Goal: Task Accomplishment & Management: Manage account settings

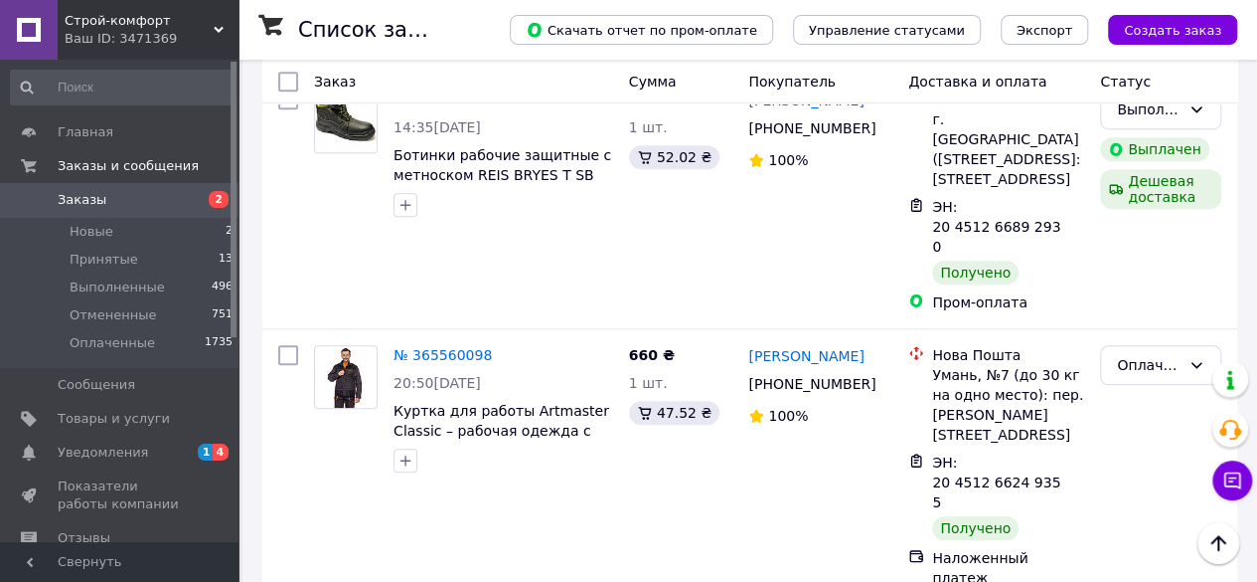
scroll to position [4394, 0]
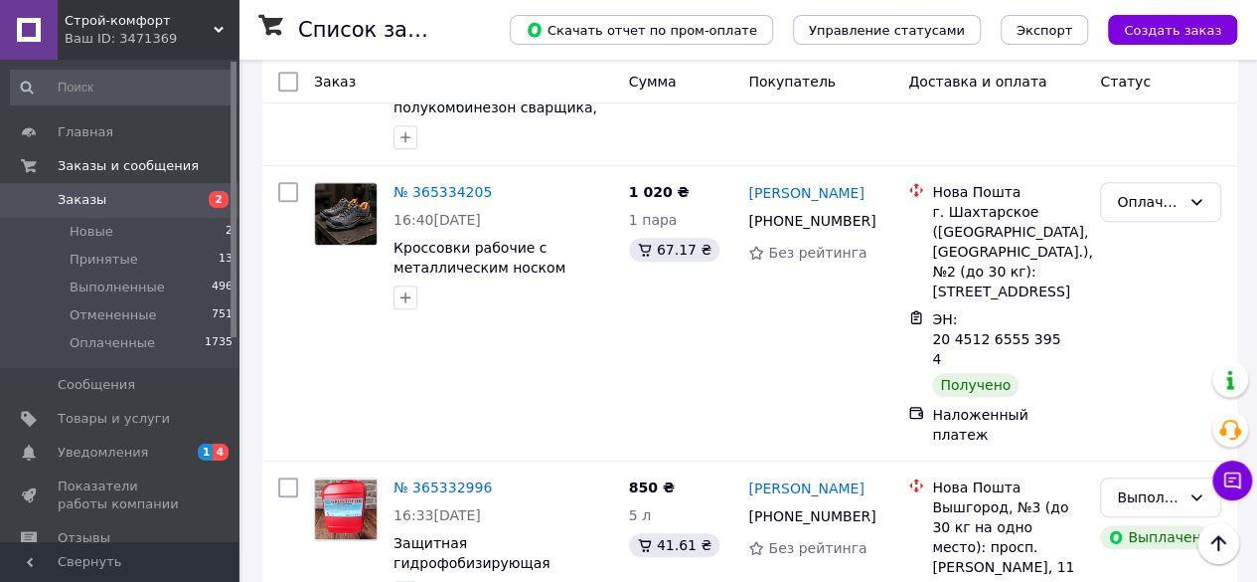
scroll to position [532, 0]
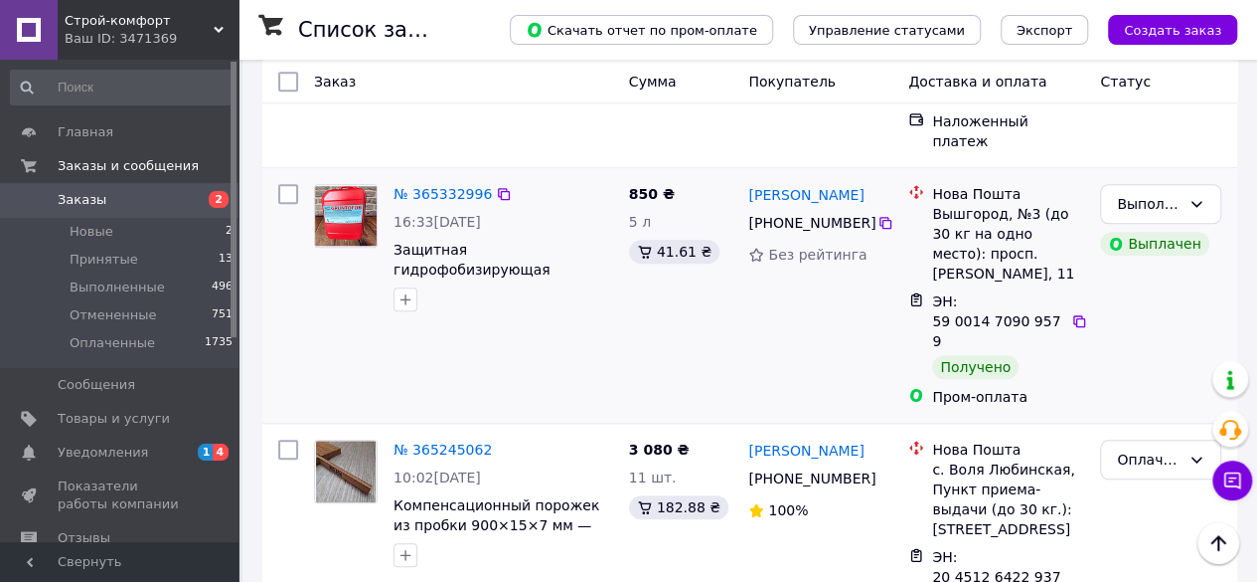
click at [498, 312] on div "№ 365332996 16:33[DATE] Защитная гидрофобизирующая эмульсия грунтовка "Gruntofo…" at bounding box center [463, 295] width 315 height 239
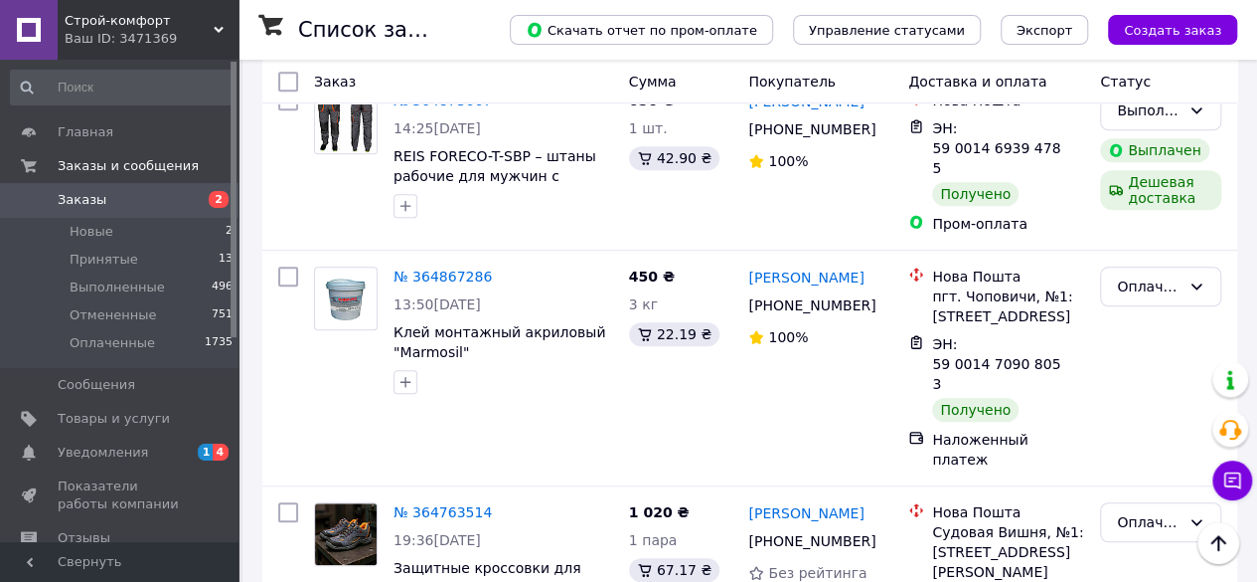
scroll to position [4304, 0]
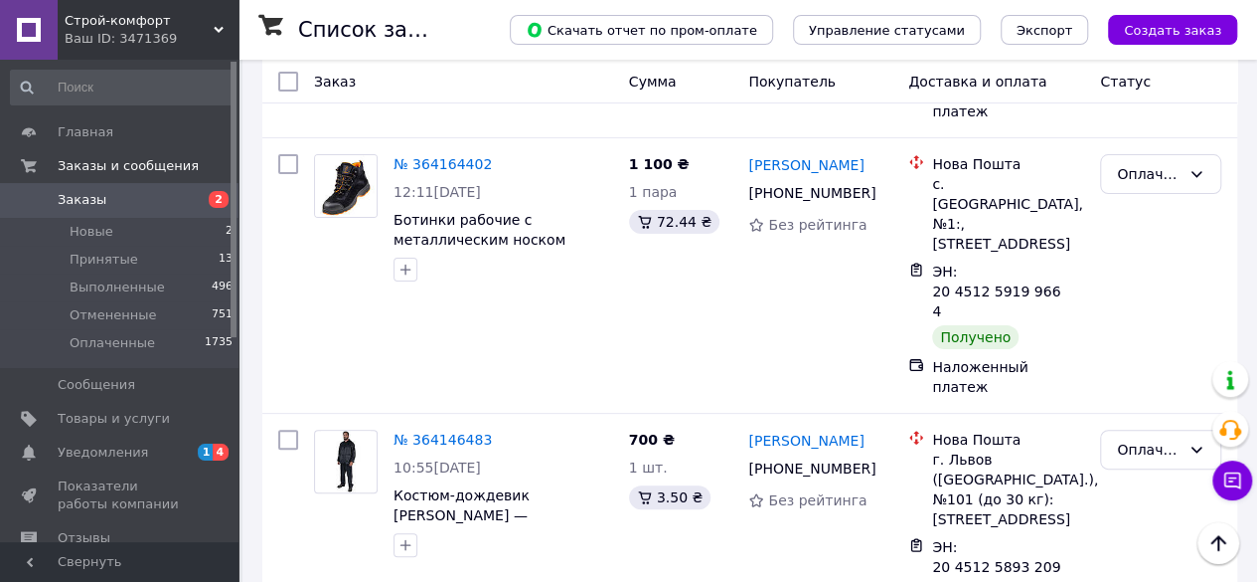
scroll to position [4058, 0]
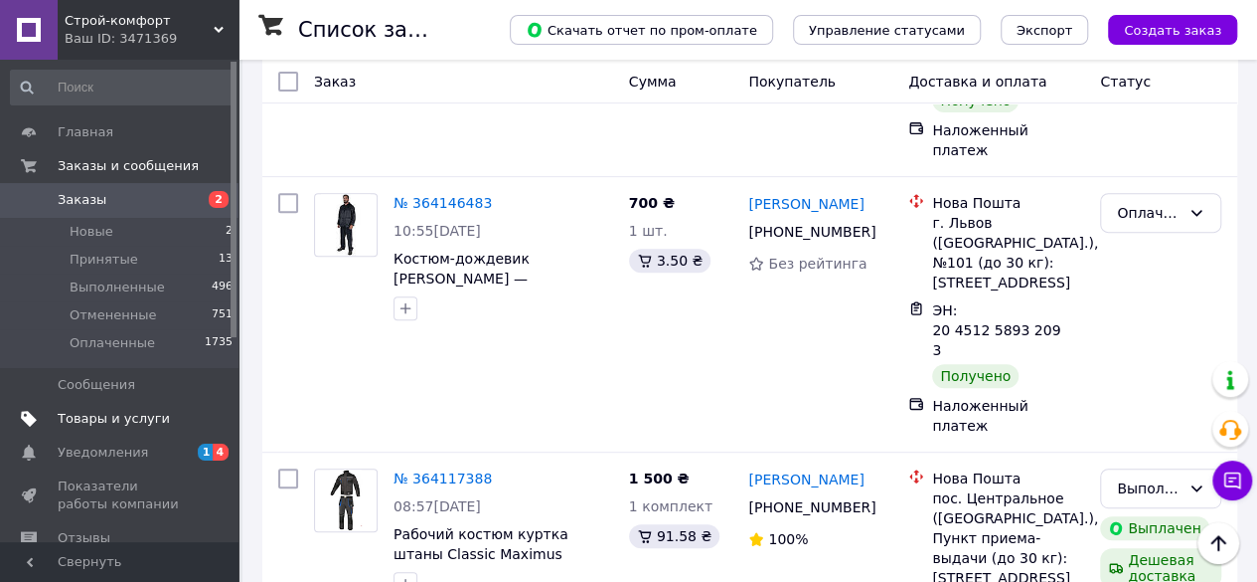
click at [109, 416] on span "Товары и услуги" at bounding box center [114, 419] width 112 height 18
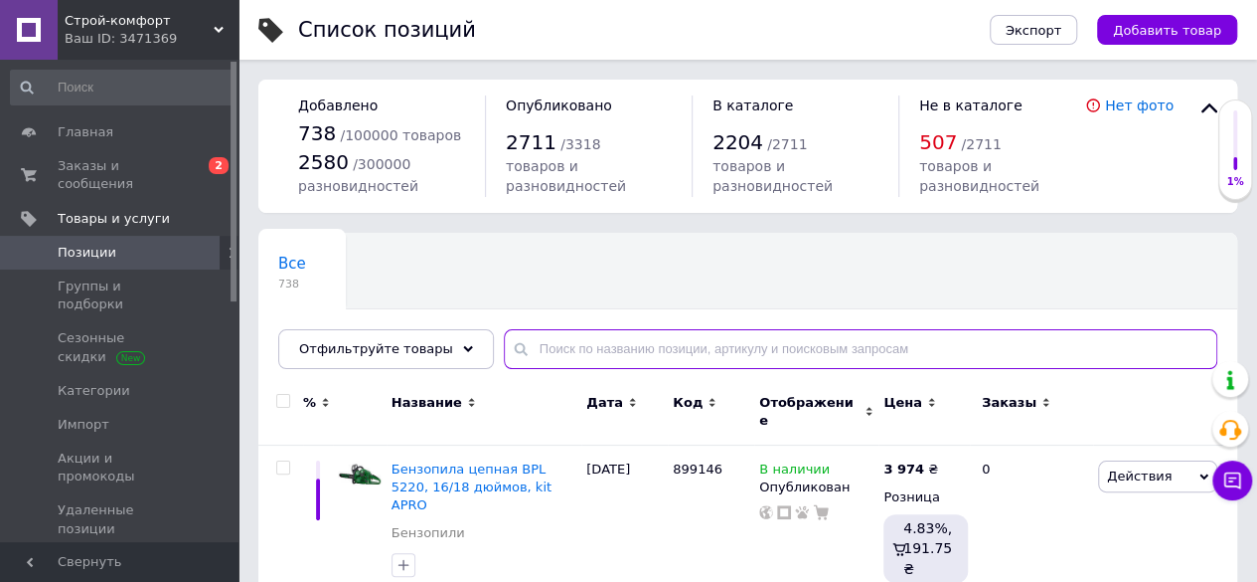
click at [569, 343] on input "text" at bounding box center [861, 349] width 714 height 40
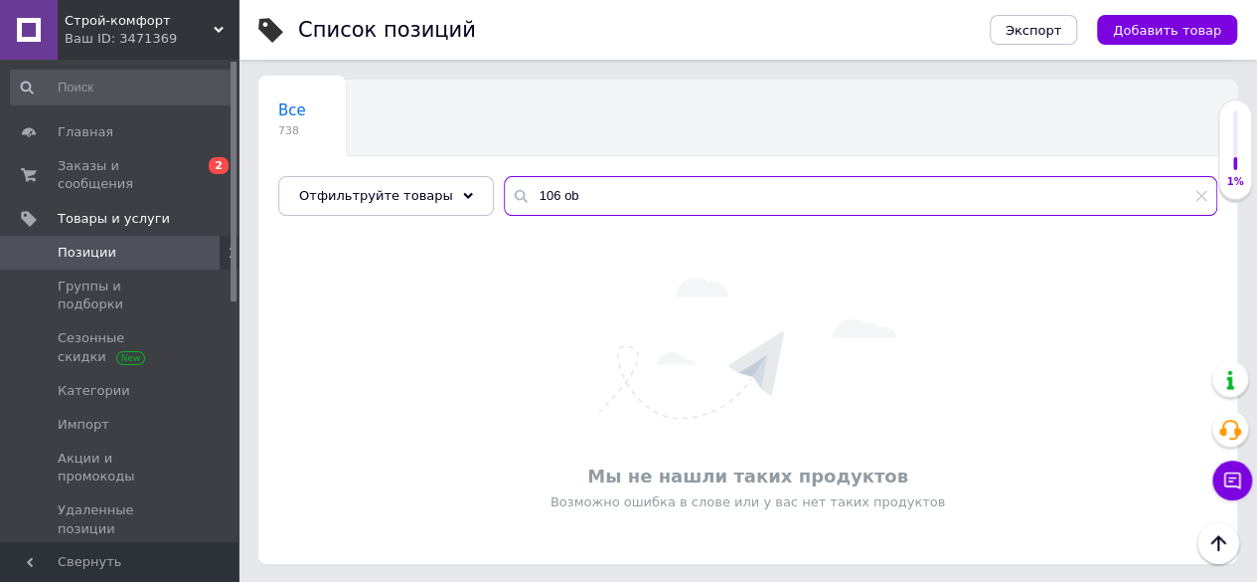
scroll to position [13, 0]
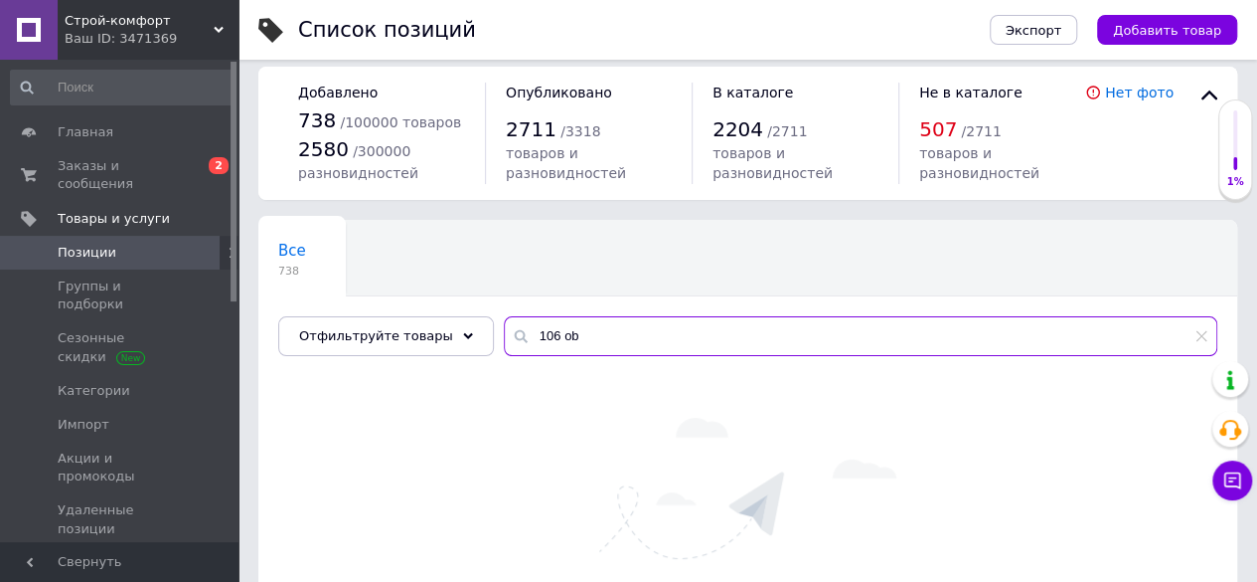
type input "106 ob"
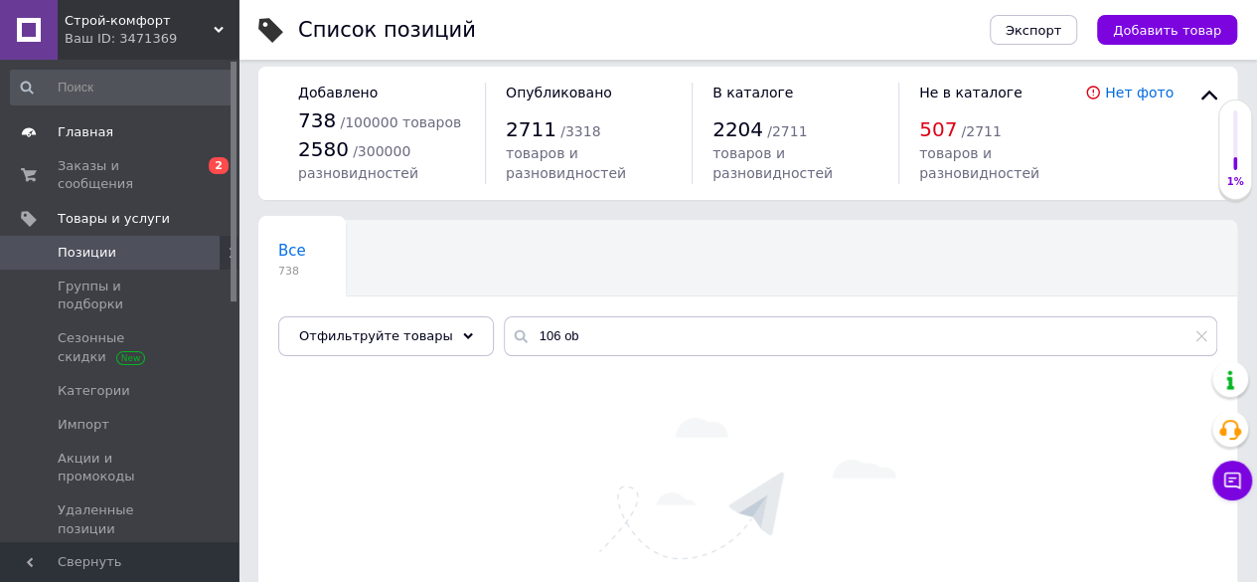
click at [110, 138] on span "Главная" at bounding box center [121, 132] width 126 height 18
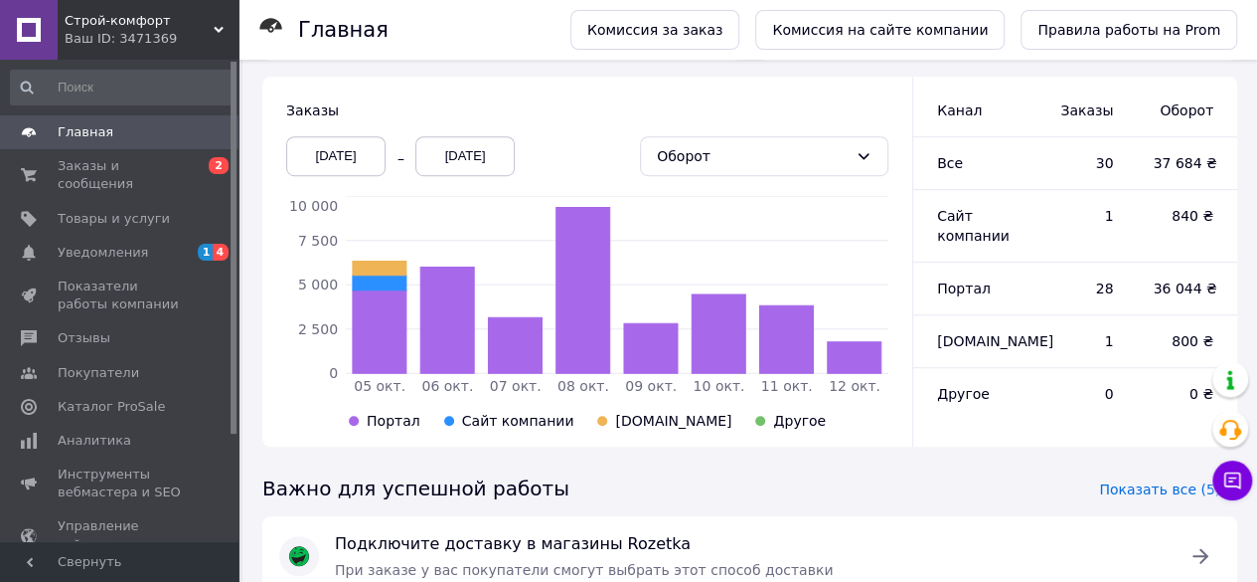
scroll to position [496, 0]
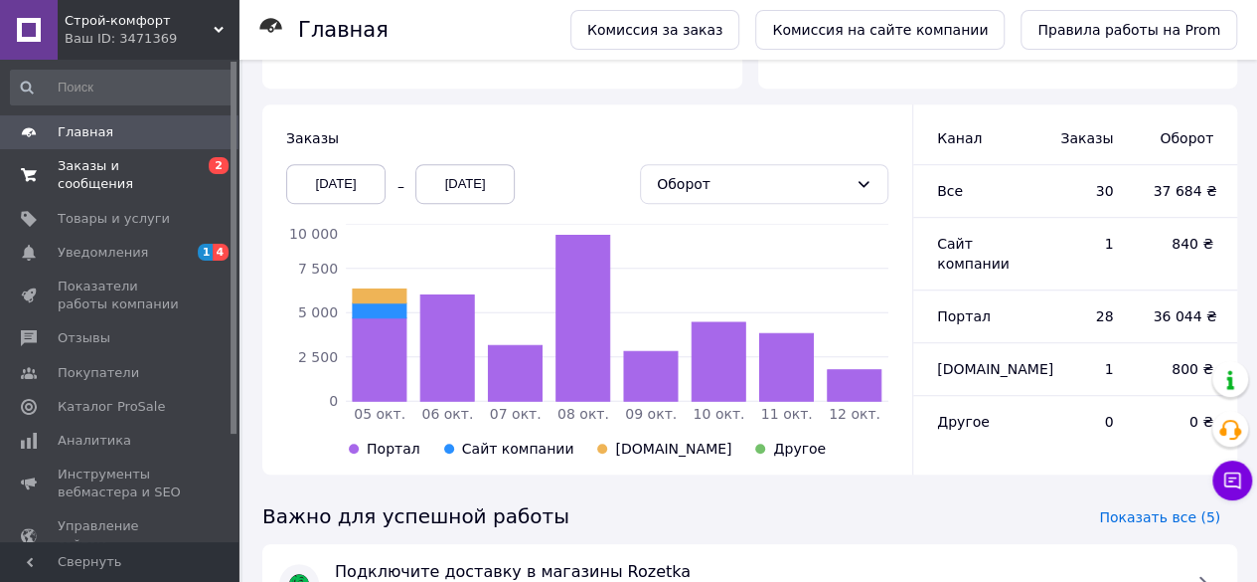
click at [119, 174] on span "Заказы и сообщения" at bounding box center [121, 175] width 126 height 36
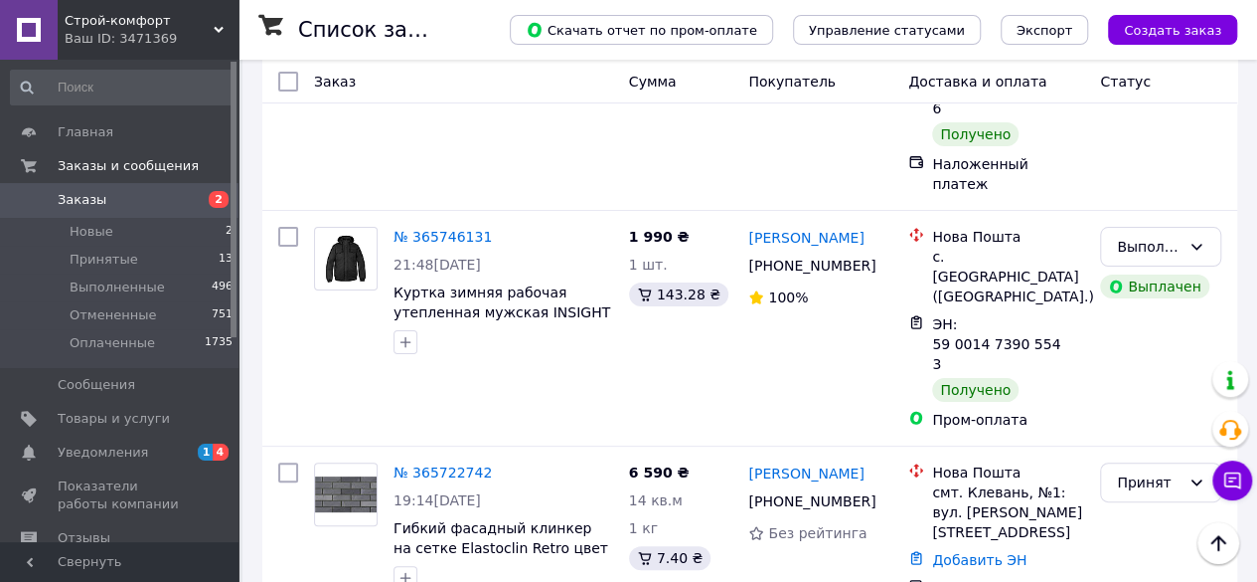
scroll to position [3821, 0]
